Goal: Navigation & Orientation: Find specific page/section

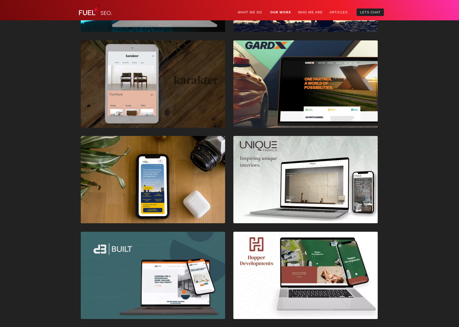
scroll to position [415, 0]
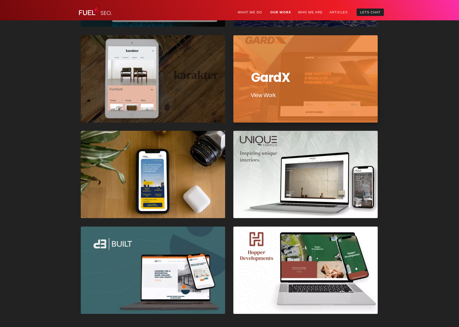
click at [315, 87] on div at bounding box center [306, 79] width 146 height 88
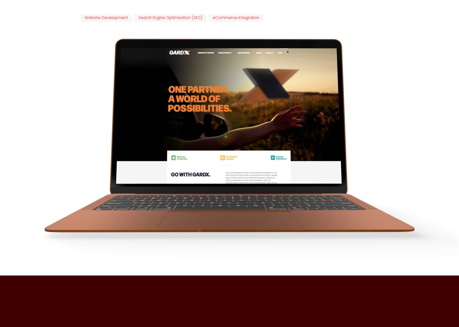
scroll to position [255, 0]
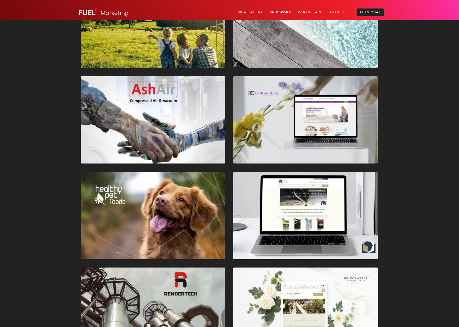
scroll to position [872, 0]
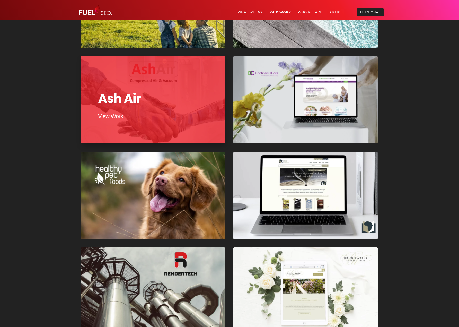
click at [184, 113] on div at bounding box center [153, 100] width 146 height 88
